Goal: Book appointment/travel/reservation

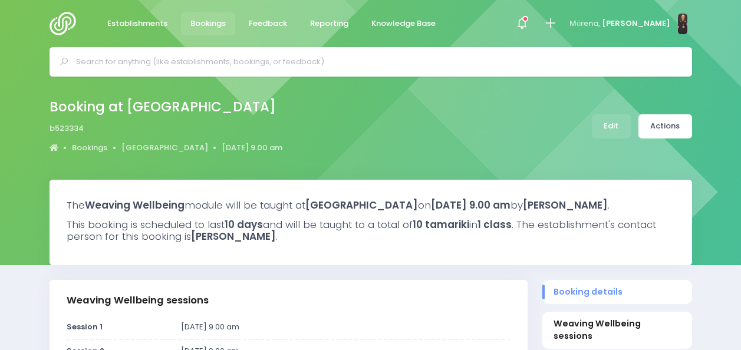
select select "5"
click at [142, 24] on span "Establishments" at bounding box center [137, 24] width 60 height 12
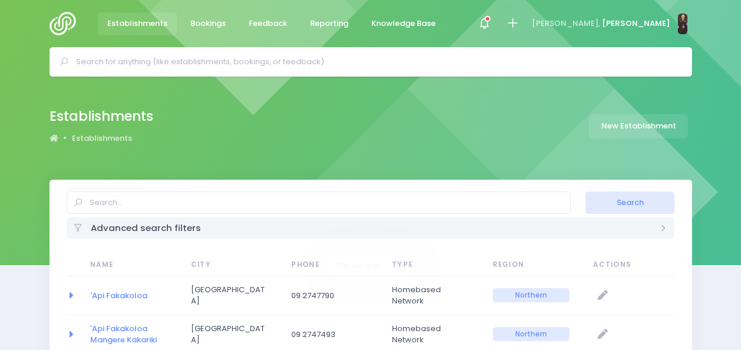
select select "20"
click at [219, 21] on span "Bookings" at bounding box center [208, 24] width 35 height 12
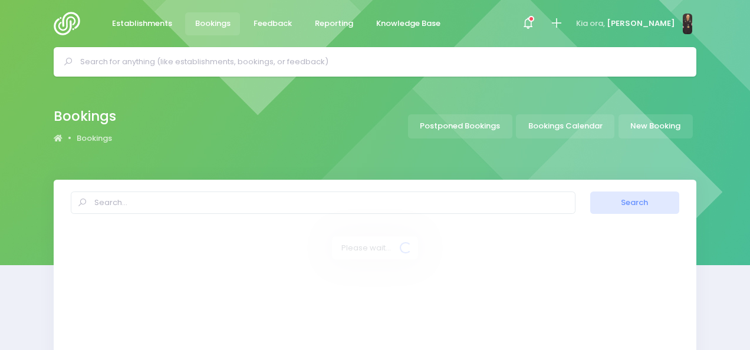
select select "20"
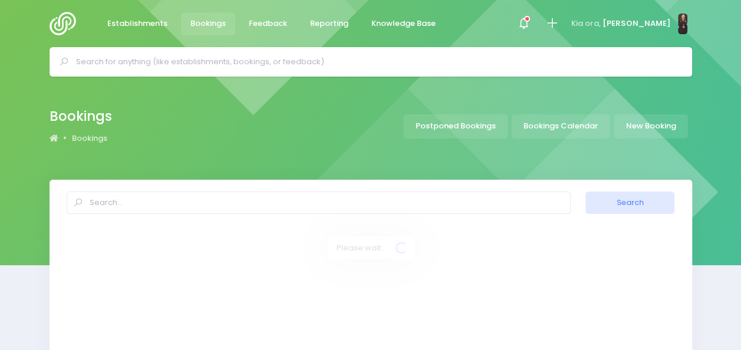
select select "20"
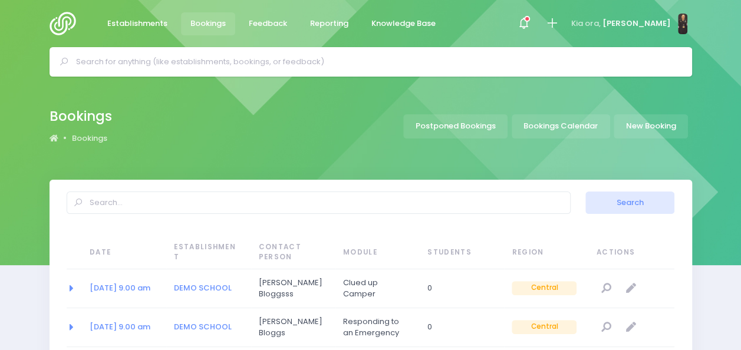
click at [281, 64] on input "text" at bounding box center [376, 62] width 600 height 18
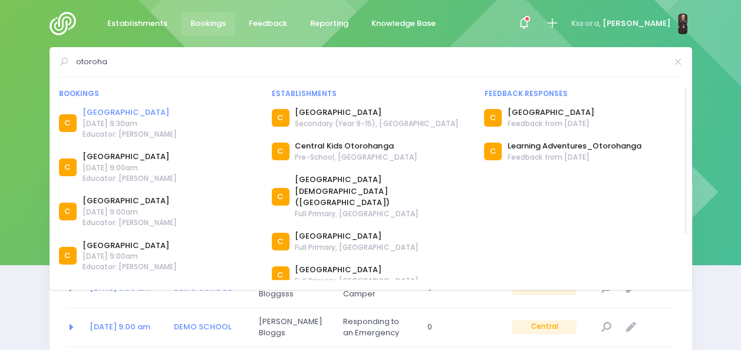
type input "otoroha"
click at [116, 112] on link "Otorohanga South School" at bounding box center [130, 113] width 94 height 12
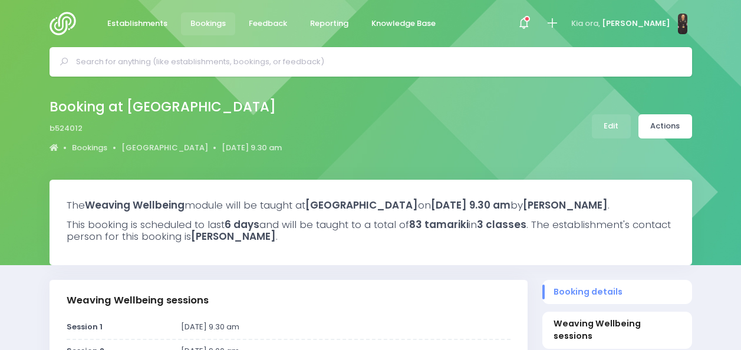
select select "5"
click at [610, 124] on link "Edit" at bounding box center [611, 126] width 39 height 24
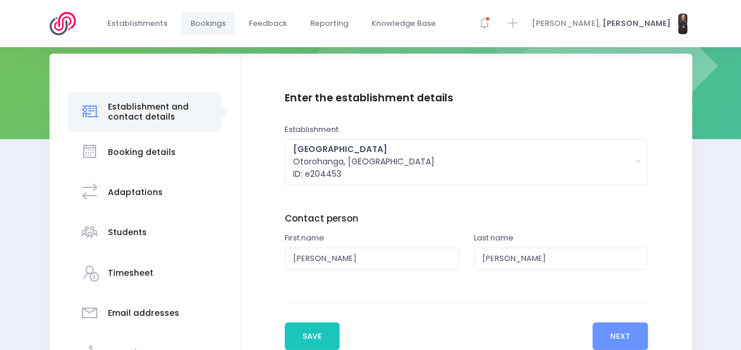
scroll to position [226, 0]
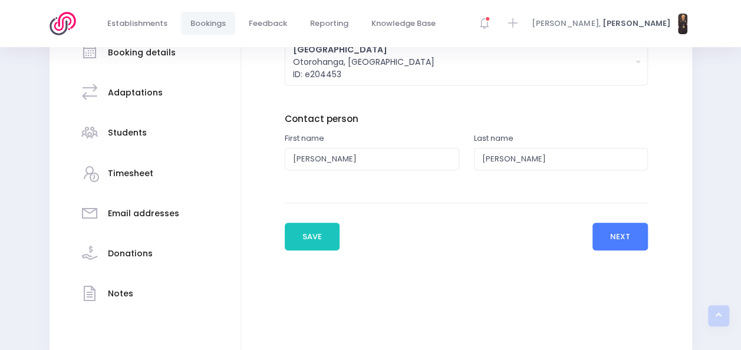
click at [609, 247] on button "Next" at bounding box center [621, 237] width 56 height 28
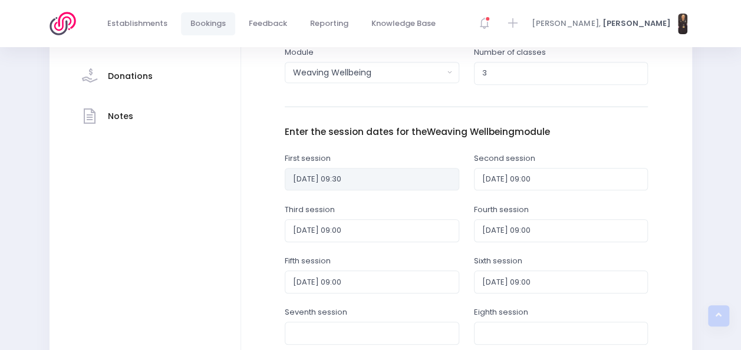
scroll to position [271, 0]
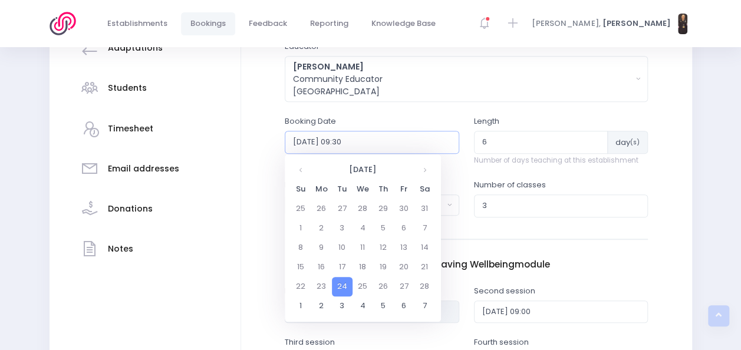
click at [370, 143] on input "2026-02-24 09:30" at bounding box center [372, 142] width 175 height 22
click at [340, 309] on td "3" at bounding box center [342, 306] width 21 height 19
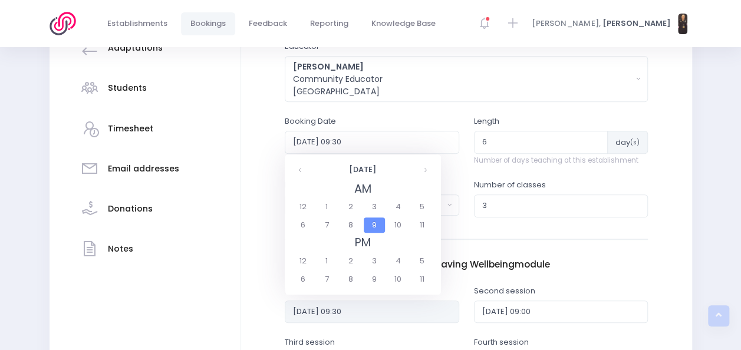
click at [377, 226] on span "9" at bounding box center [374, 225] width 21 height 15
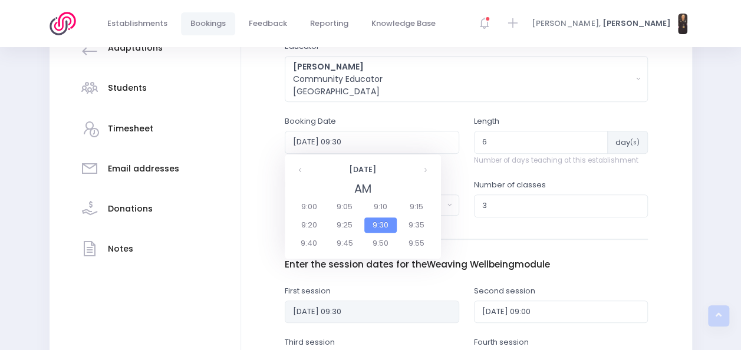
click at [377, 224] on span "9:30" at bounding box center [380, 225] width 33 height 15
type input "2026-03-03 09:30"
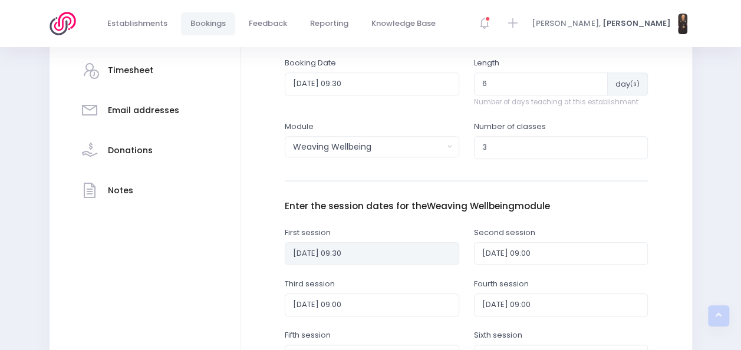
scroll to position [330, 0]
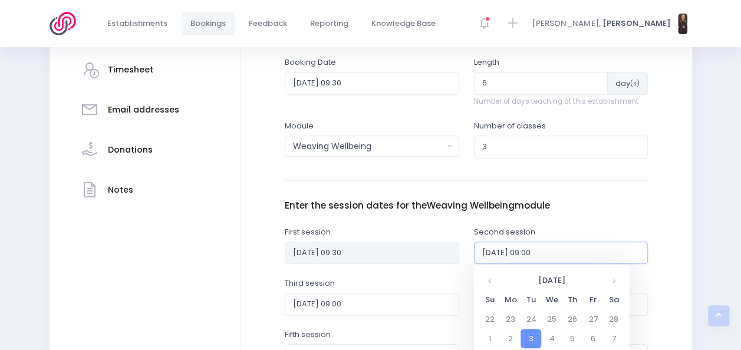
click at [515, 254] on input "2026-03-03 09:00" at bounding box center [561, 253] width 175 height 22
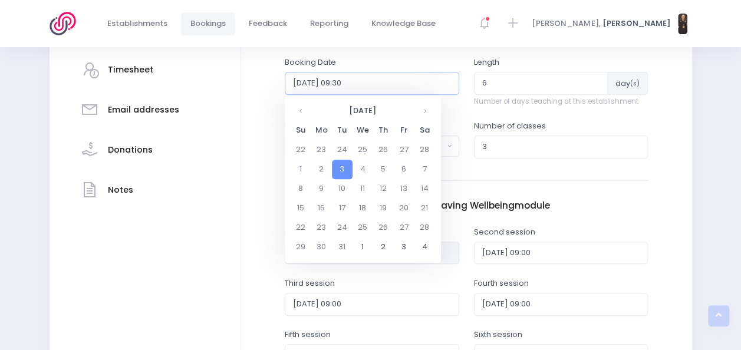
drag, startPoint x: 387, startPoint y: 248, endPoint x: 363, endPoint y: 77, distance: 172.7
click at [363, 77] on input "2026-03-03 09:30" at bounding box center [372, 83] width 175 height 22
click at [339, 171] on td "3" at bounding box center [342, 169] width 21 height 19
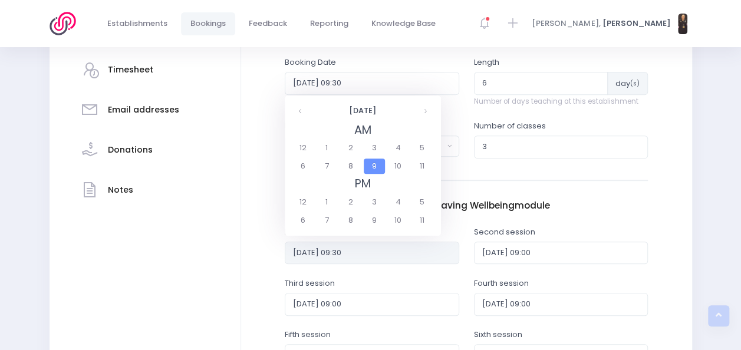
click at [376, 165] on span "9" at bounding box center [374, 166] width 21 height 15
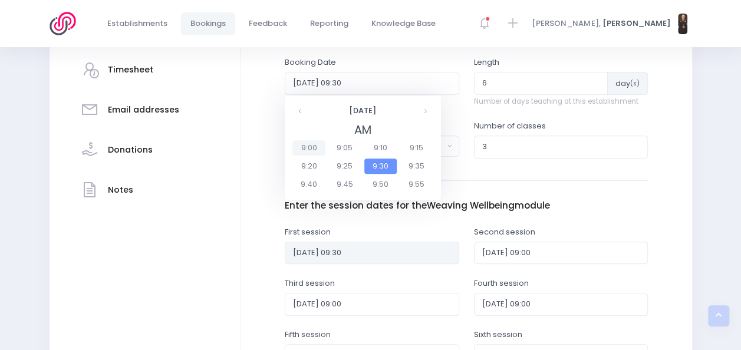
click at [316, 146] on span "9:00" at bounding box center [309, 147] width 33 height 15
type input "2026-03-03 09:00"
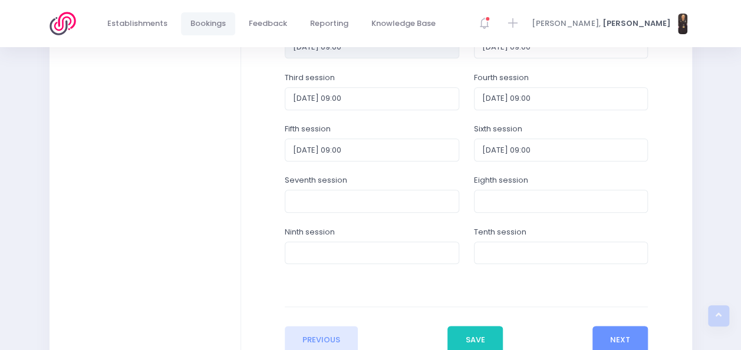
scroll to position [537, 0]
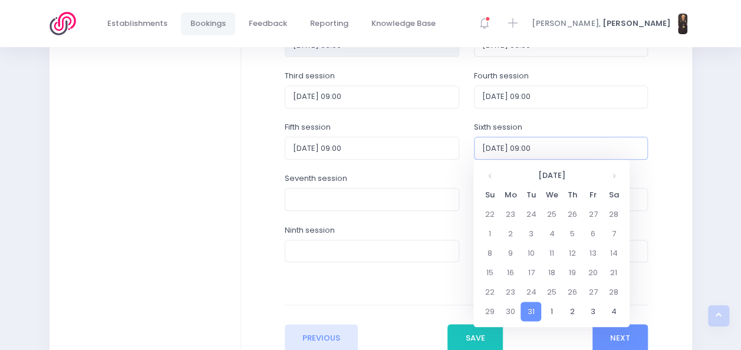
click at [556, 147] on input "2026-03-31 09:00" at bounding box center [561, 148] width 175 height 22
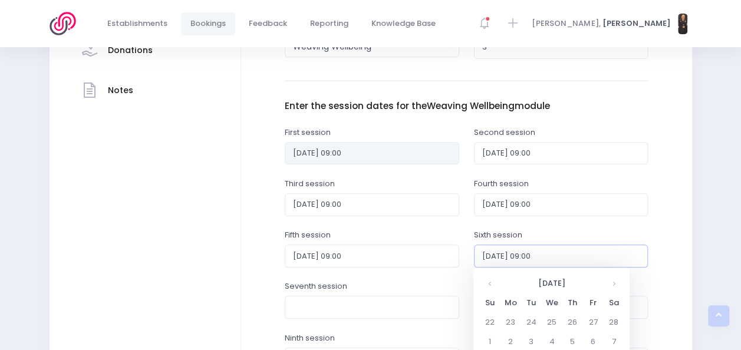
scroll to position [429, 0]
click at [579, 156] on input "2026-03-03 09:00" at bounding box center [561, 154] width 175 height 22
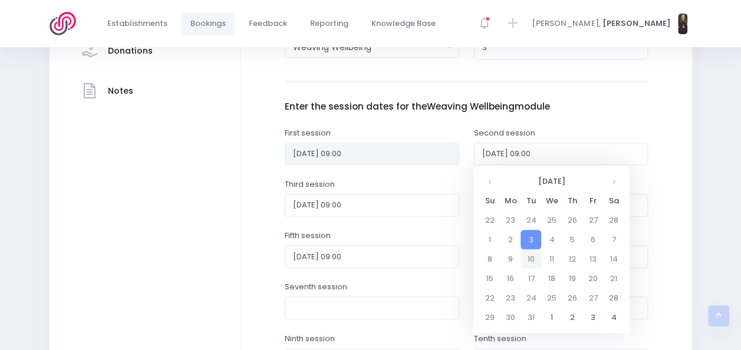
click at [534, 260] on td "10" at bounding box center [531, 258] width 21 height 19
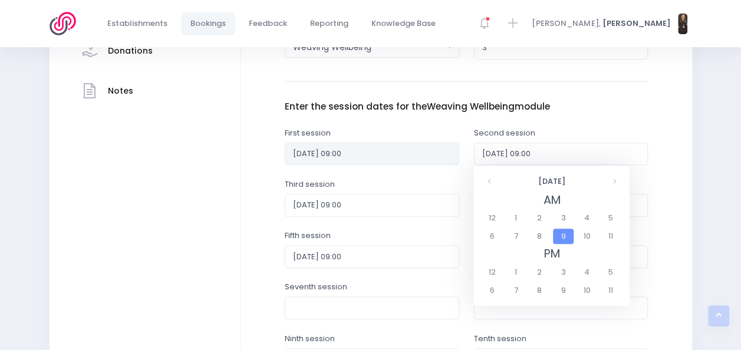
click at [564, 235] on span "9" at bounding box center [563, 236] width 21 height 15
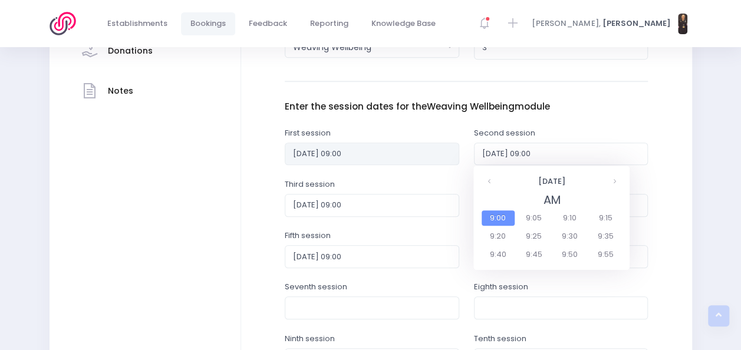
click at [503, 216] on span "9:00" at bounding box center [498, 218] width 33 height 15
type input "2026-03-10 09:00"
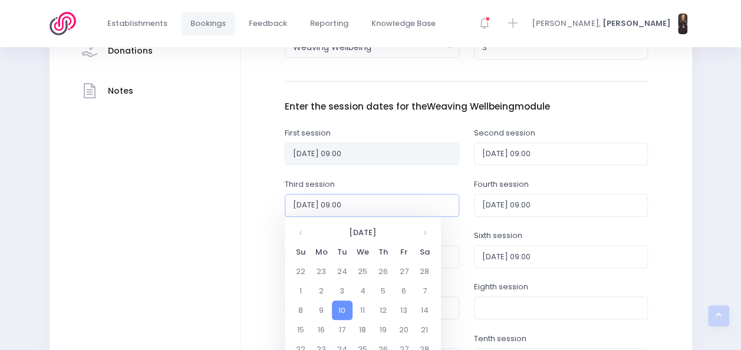
click at [402, 204] on input "2026-03-10 09:00" at bounding box center [372, 205] width 175 height 22
click at [341, 328] on td "17" at bounding box center [342, 329] width 21 height 19
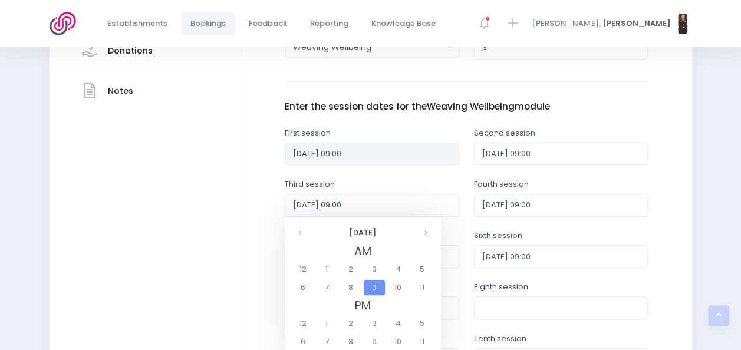
click at [376, 285] on span "9" at bounding box center [374, 287] width 21 height 15
click at [315, 267] on span "9:00" at bounding box center [309, 269] width 33 height 15
type input "2026-03-17 09:00"
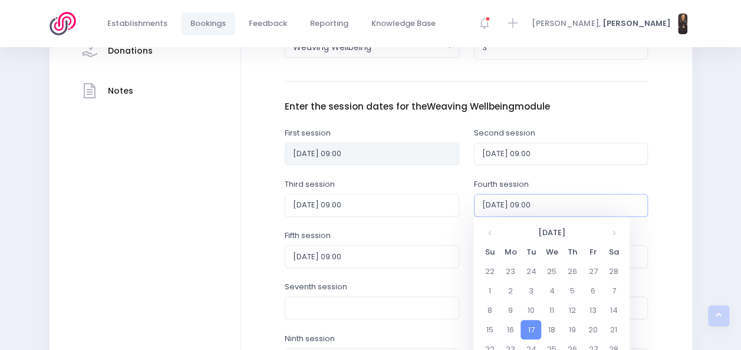
click at [563, 201] on input "2026-03-17 09:00" at bounding box center [561, 205] width 175 height 22
click at [531, 347] on td "24" at bounding box center [531, 349] width 21 height 19
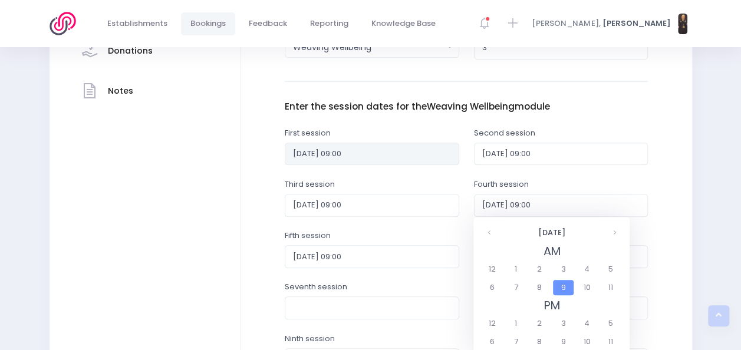
click at [568, 286] on span "9" at bounding box center [563, 287] width 21 height 15
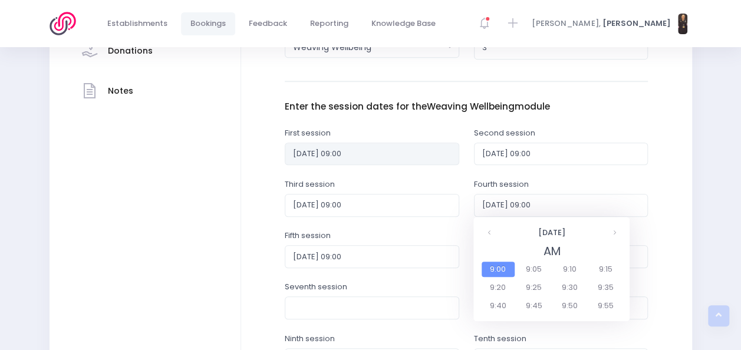
click at [495, 270] on span "9:00" at bounding box center [498, 269] width 33 height 15
type input "2026-03-24 09:00"
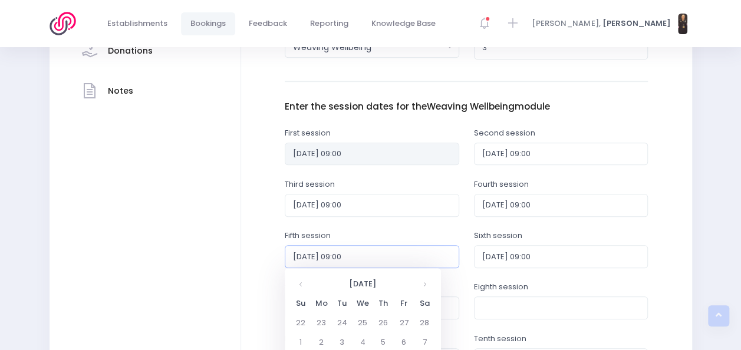
click at [383, 257] on input "2026-03-24 09:00" at bounding box center [372, 256] width 175 height 22
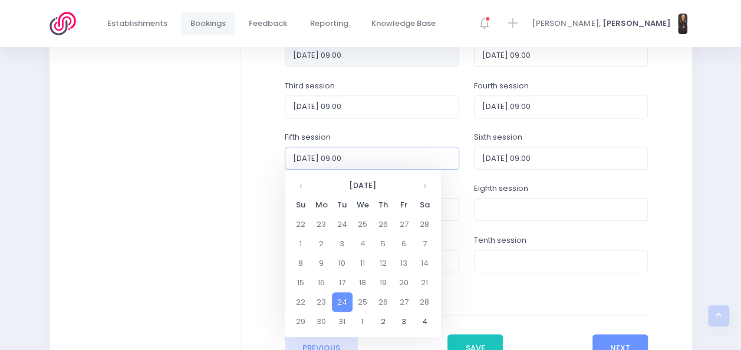
scroll to position [528, 0]
click at [343, 322] on td "31" at bounding box center [342, 320] width 21 height 19
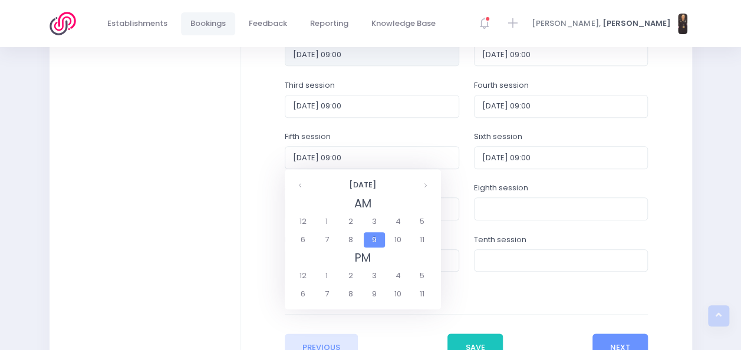
click at [375, 235] on span "9" at bounding box center [374, 239] width 21 height 15
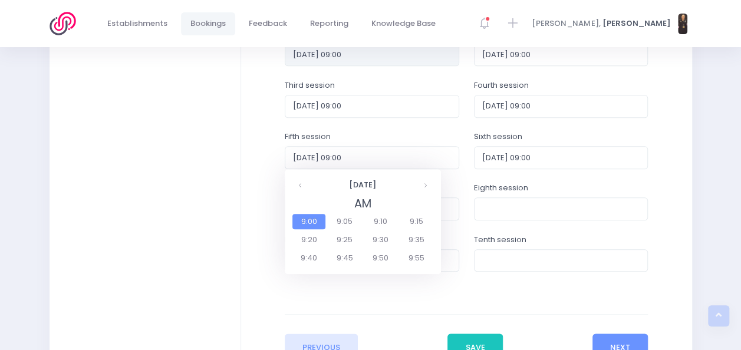
click at [307, 220] on span "9:00" at bounding box center [309, 221] width 33 height 15
type input "2026-03-31 09:00"
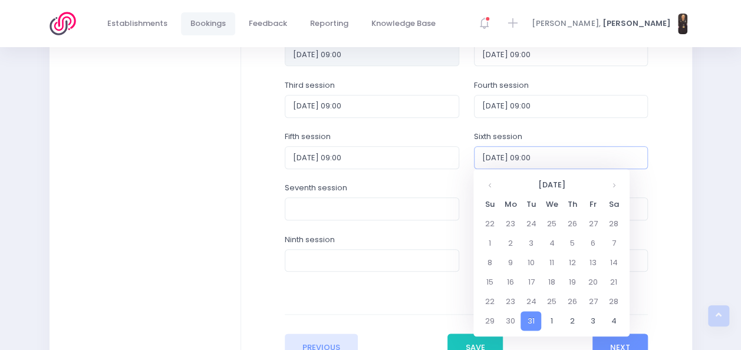
click at [569, 149] on input "2026-03-31 09:00" at bounding box center [561, 157] width 175 height 22
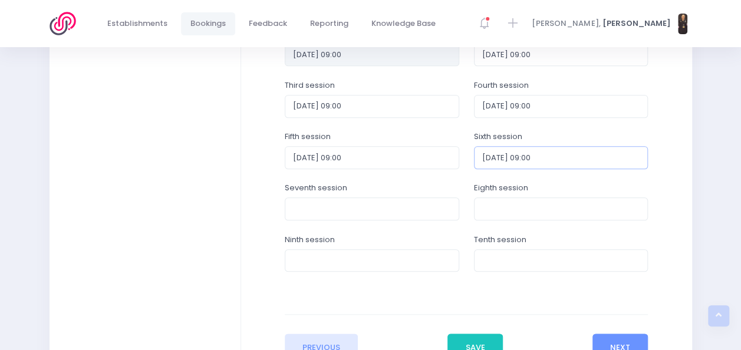
click at [584, 156] on input "2026-03-31 09:00" at bounding box center [561, 157] width 175 height 22
click at [616, 337] on button "Next" at bounding box center [621, 348] width 56 height 28
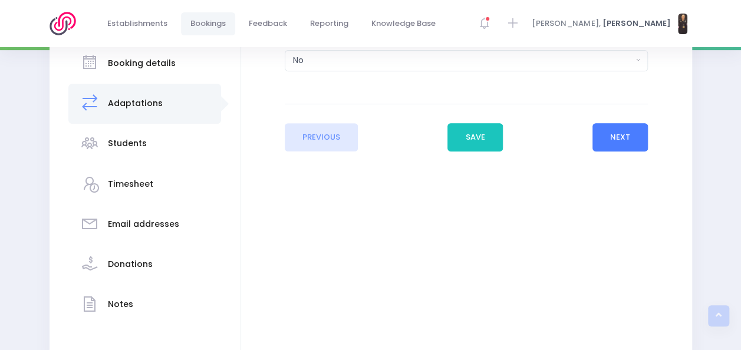
scroll to position [216, 0]
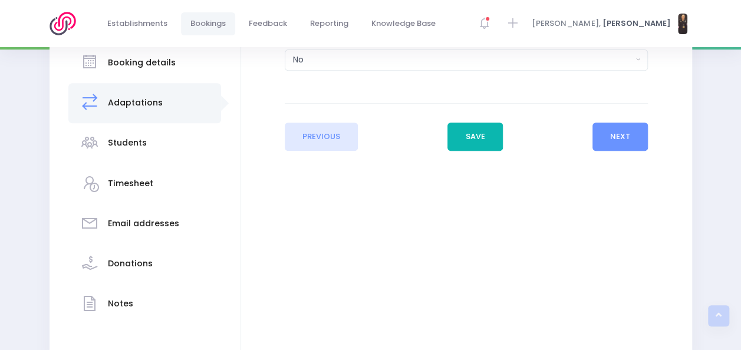
click at [480, 134] on button "Save" at bounding box center [475, 137] width 55 height 28
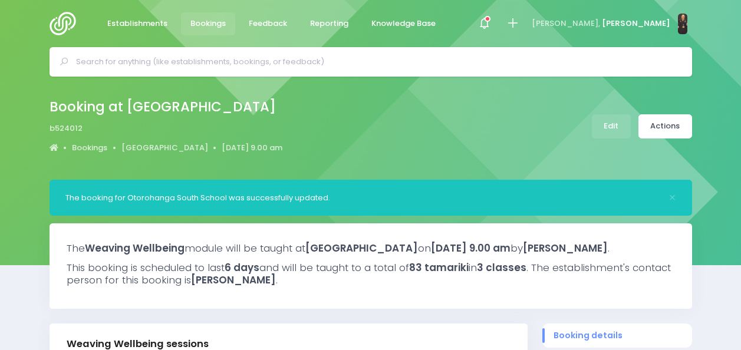
select select "5"
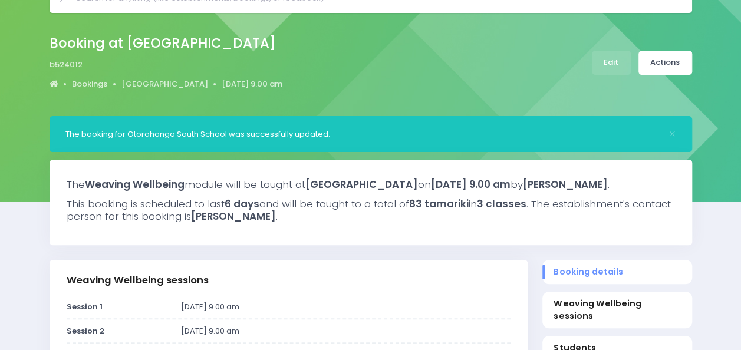
scroll to position [19, 0]
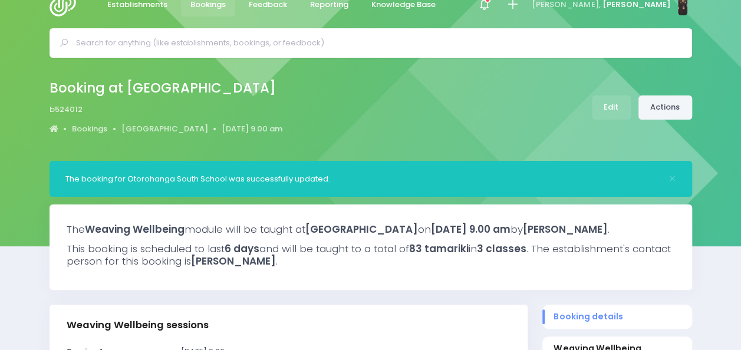
click at [652, 109] on link "Actions" at bounding box center [666, 108] width 54 height 24
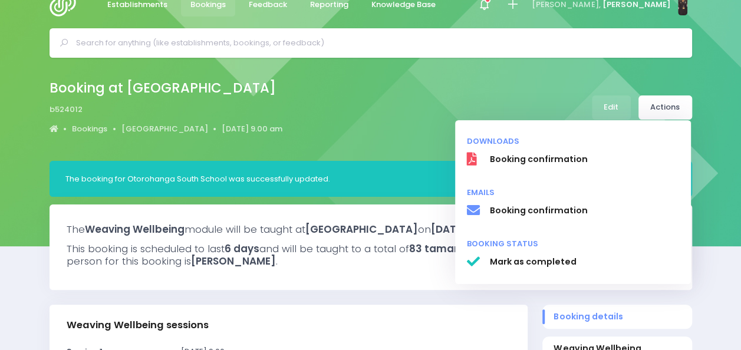
click at [303, 44] on input "text" at bounding box center [376, 43] width 600 height 18
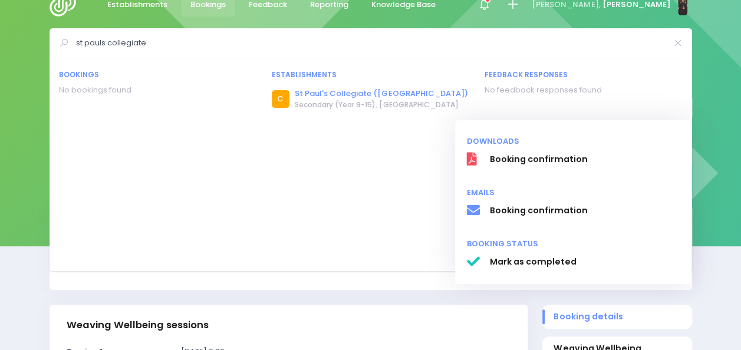
type input "st pauls collegiate"
click at [330, 96] on link "St Paul's Collegiate ([GEOGRAPHIC_DATA])" at bounding box center [381, 94] width 173 height 12
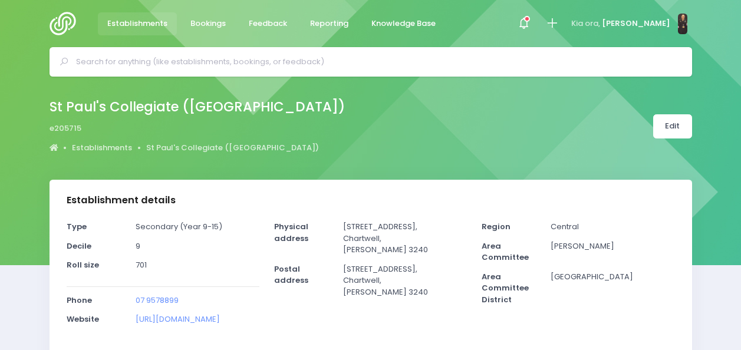
select select "5"
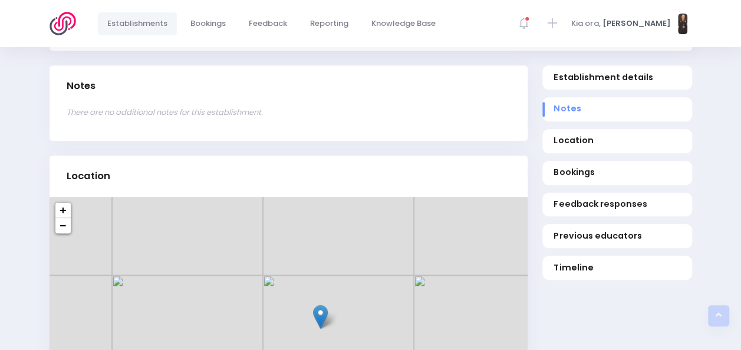
scroll to position [320, 0]
